Goal: Check status

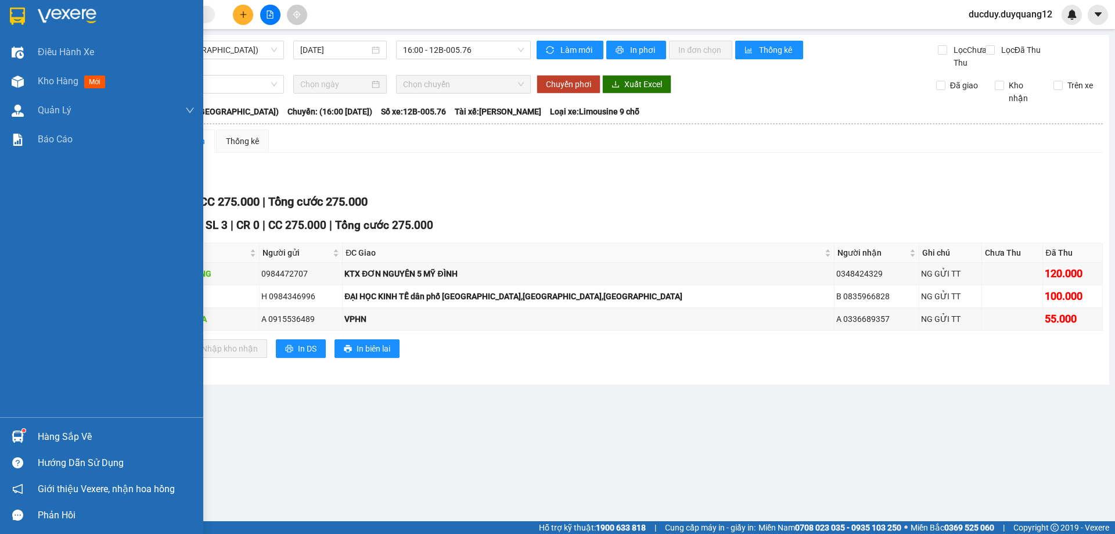
click at [43, 441] on div "Hàng sắp về" at bounding box center [116, 436] width 157 height 17
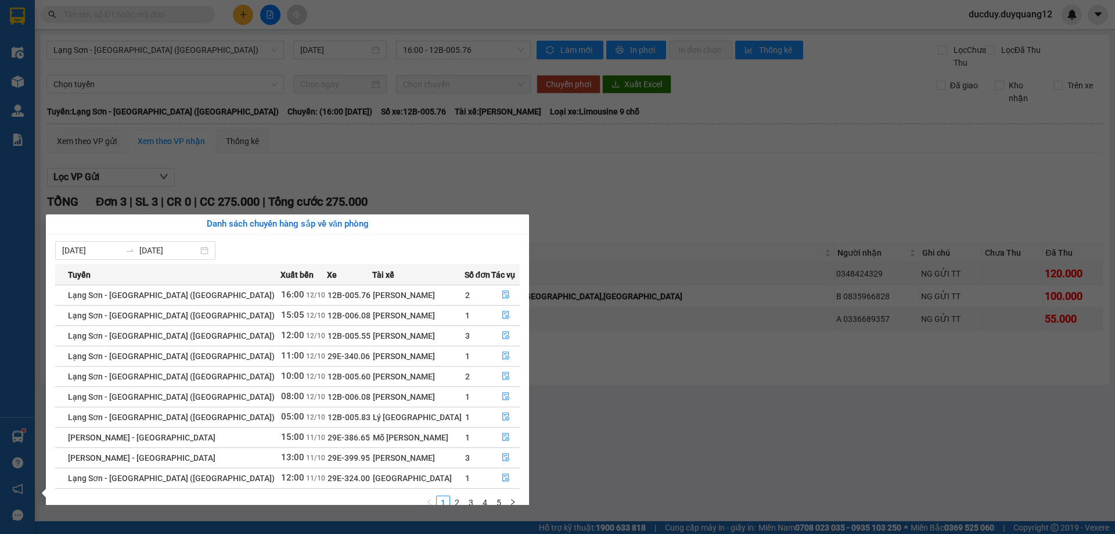
click at [498, 181] on section "Kết quả tìm kiếm ( 0 ) Bộ lọc No Data ducduy.duyquang12 Điều hành xe Kho hàng m…" at bounding box center [557, 267] width 1115 height 534
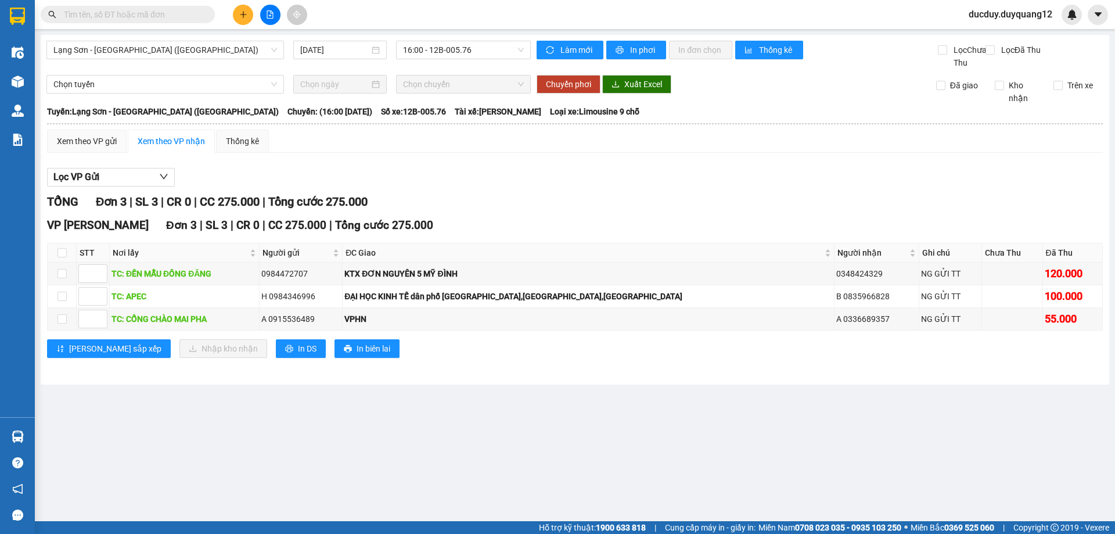
click at [498, 181] on div "Lọc VP Gửi" at bounding box center [575, 177] width 1056 height 19
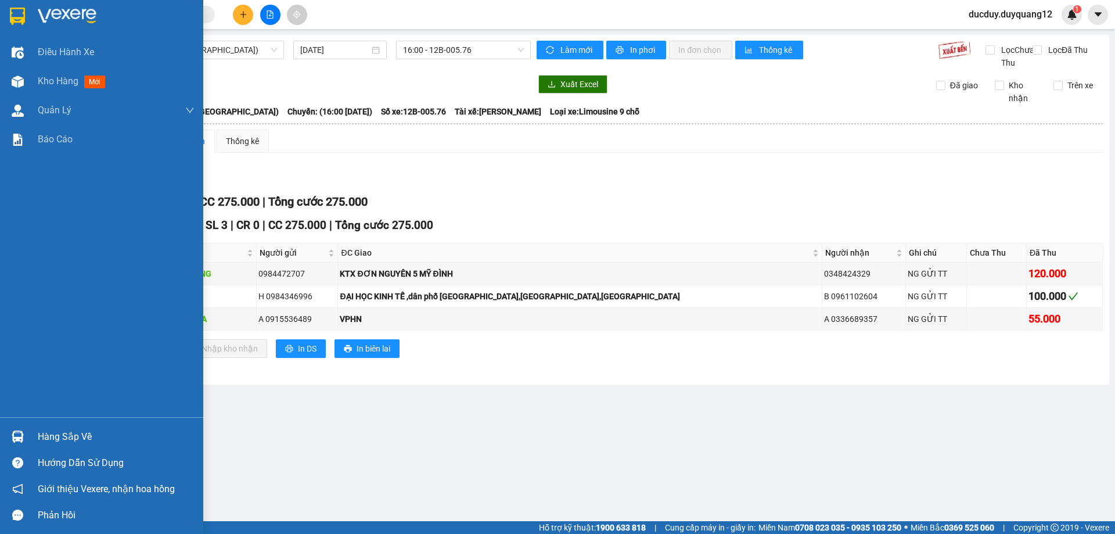
click at [28, 441] on div "Hàng sắp về" at bounding box center [101, 436] width 203 height 26
